Goal: Task Accomplishment & Management: Use online tool/utility

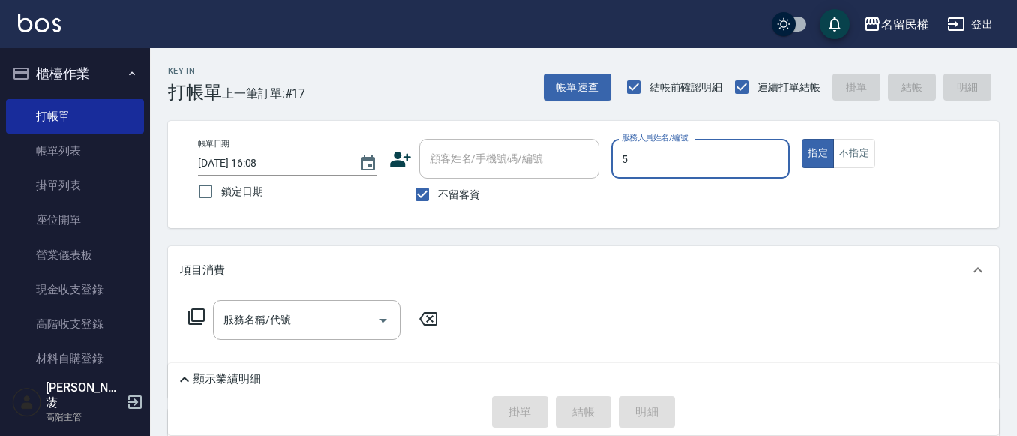
type input "瀞蓤-5"
type button "true"
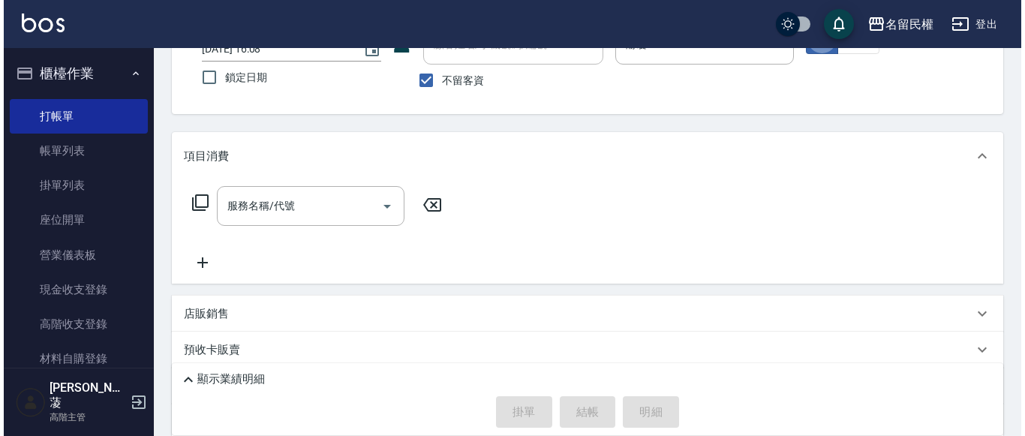
scroll to position [200, 0]
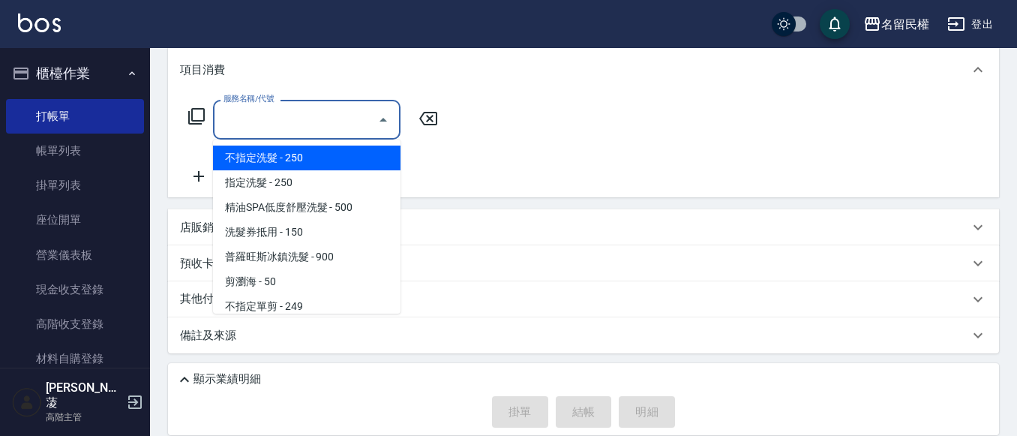
click at [319, 107] on input "服務名稱/代號" at bounding box center [296, 120] width 152 height 26
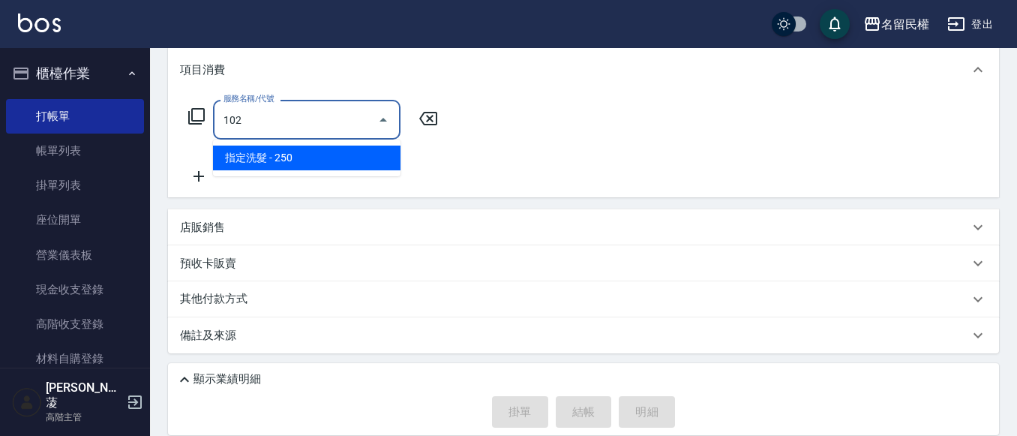
type input "指定洗髮(102)"
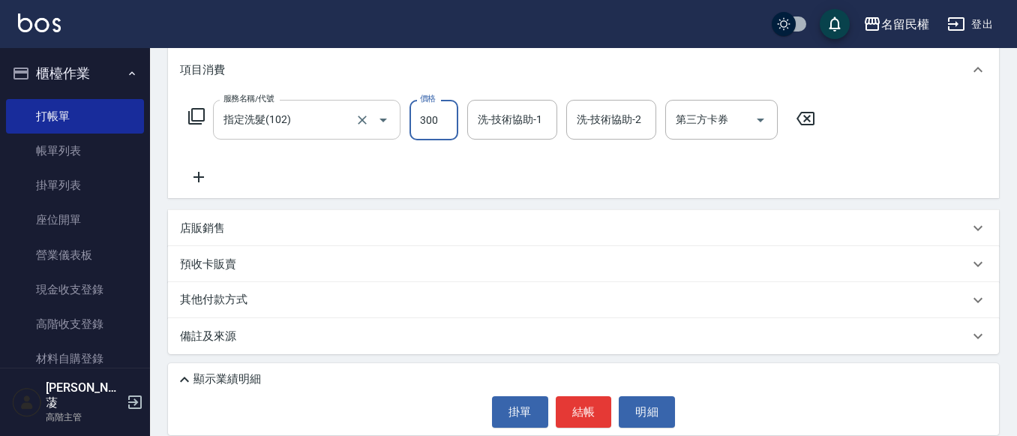
type input "300"
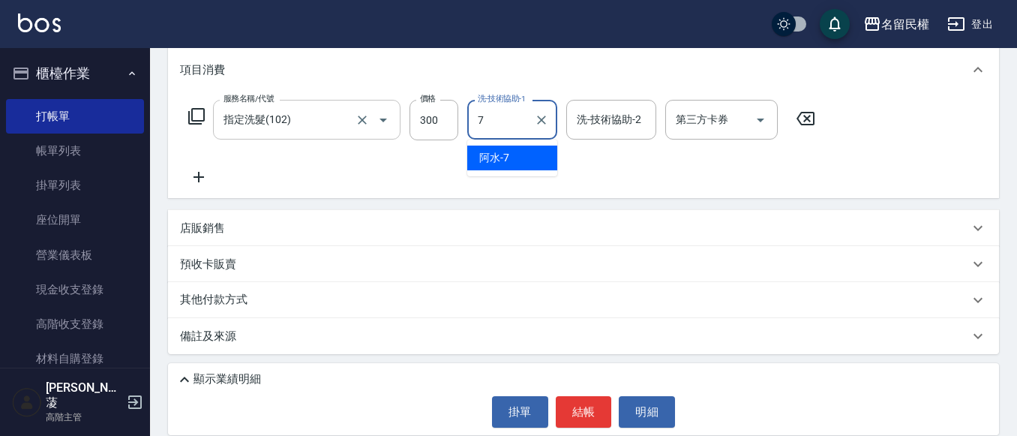
type input "阿水-7"
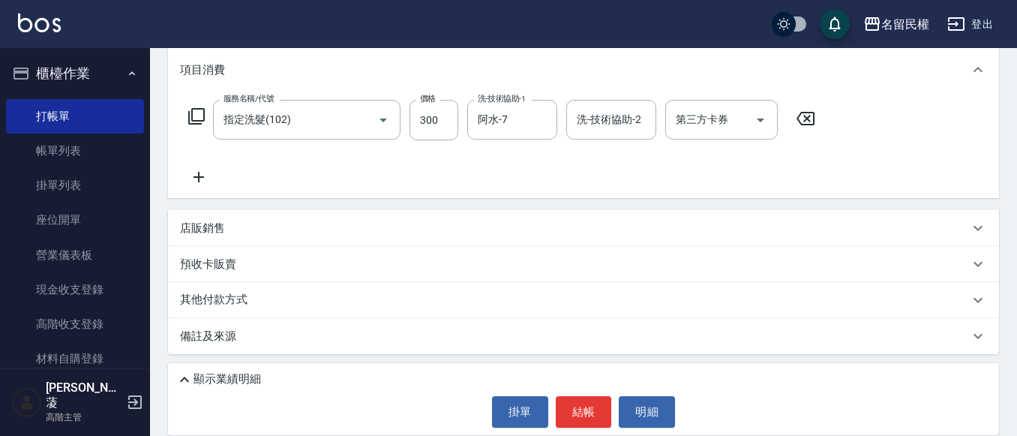
click at [194, 185] on icon at bounding box center [199, 177] width 38 height 18
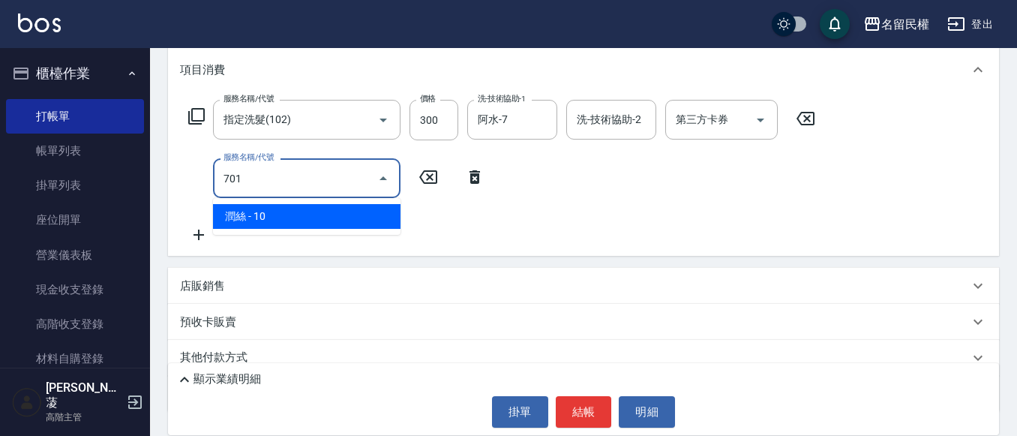
type input "[PERSON_NAME](701)"
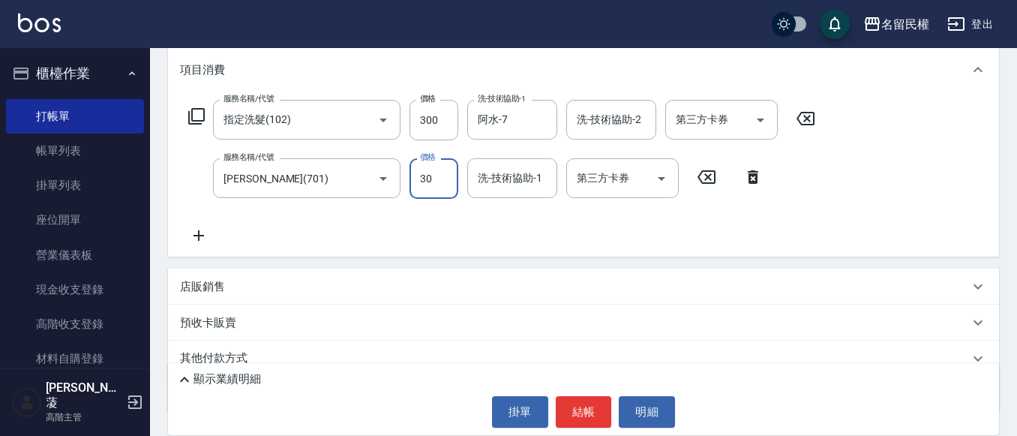
type input "30"
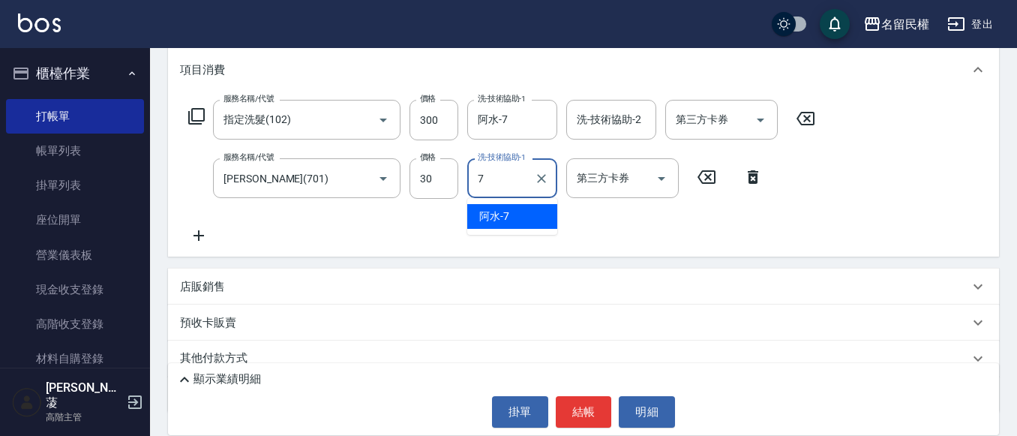
type input "阿水-7"
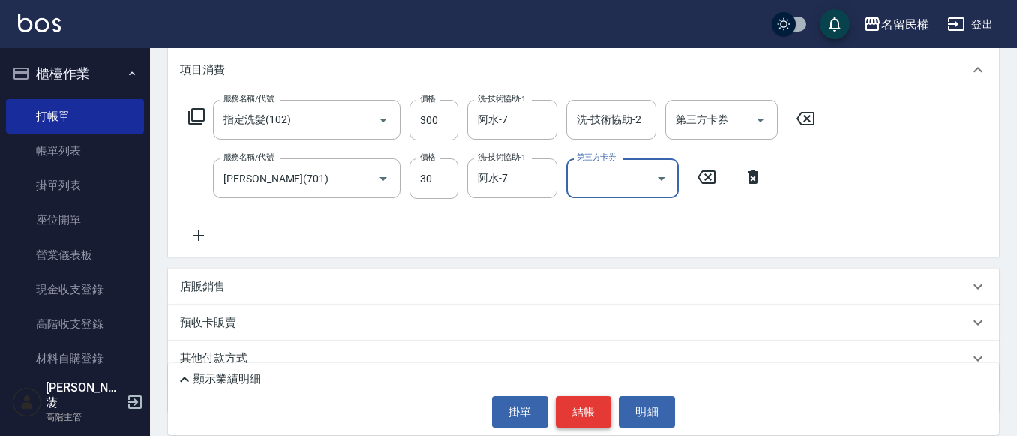
click at [580, 405] on button "結帳" at bounding box center [584, 412] width 56 height 32
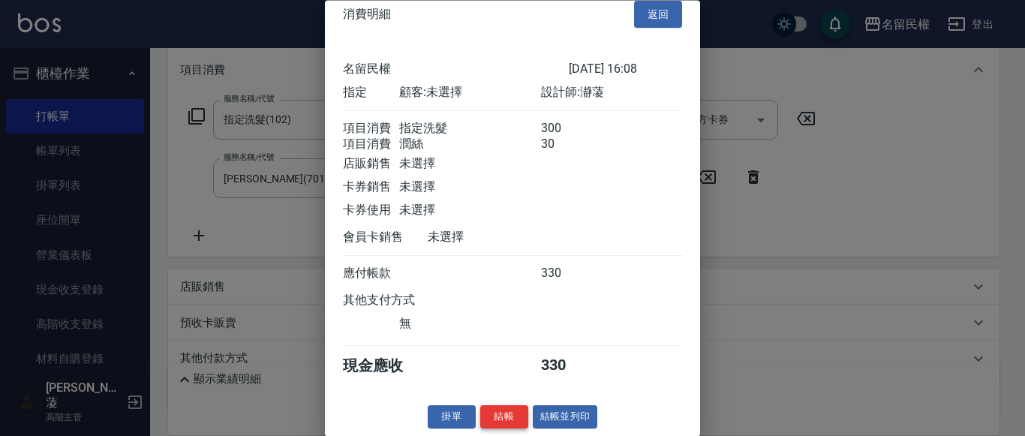
scroll to position [38, 0]
click at [496, 407] on button "結帳" at bounding box center [504, 417] width 48 height 23
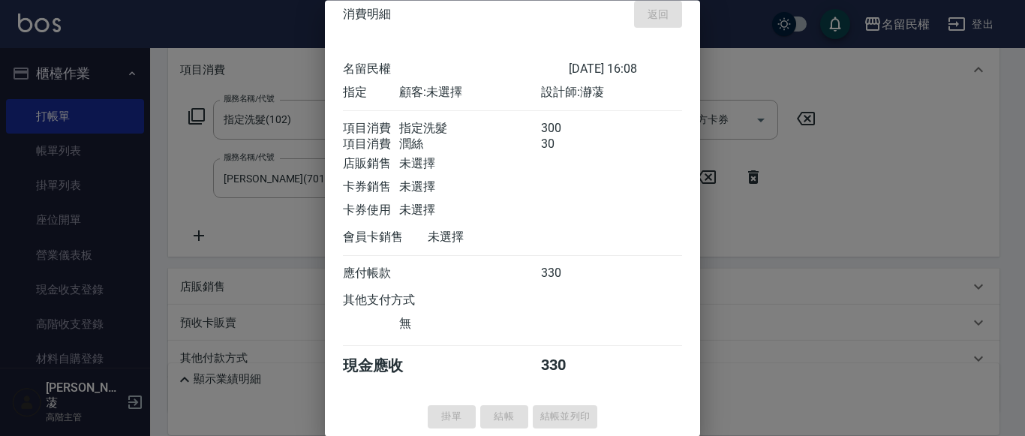
type input "[DATE] 17:37"
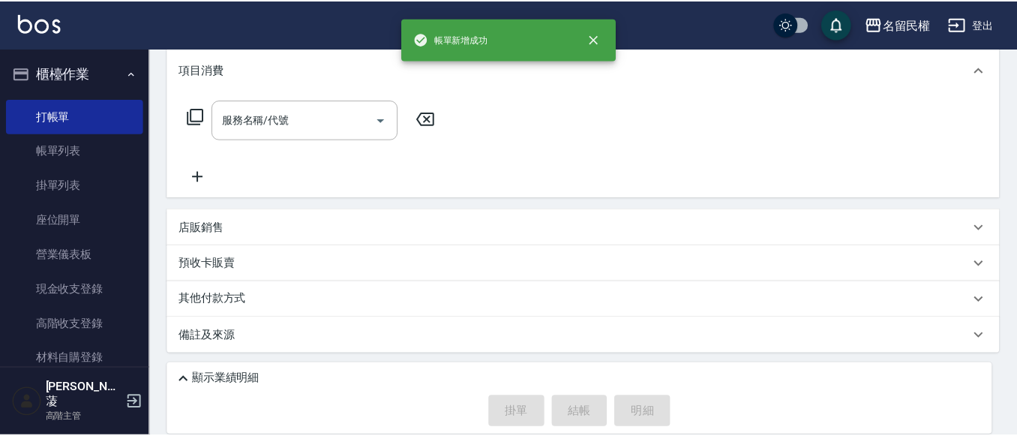
scroll to position [0, 0]
